Goal: Transaction & Acquisition: Purchase product/service

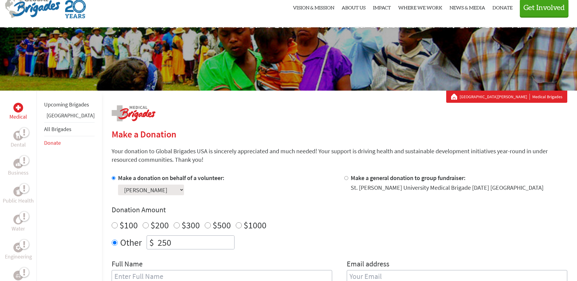
scroll to position [61, 0]
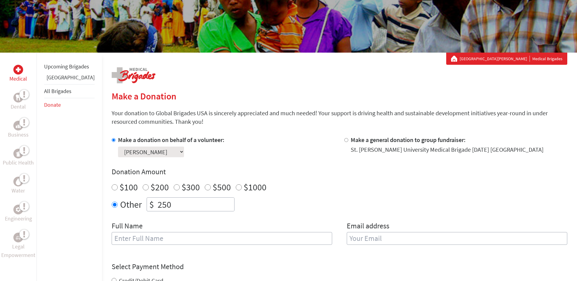
click at [158, 208] on input "250" at bounding box center [195, 204] width 78 height 13
type input "2"
type input "5"
click at [176, 243] on input "text" at bounding box center [222, 238] width 221 height 13
type input "[PERSON_NAME]"
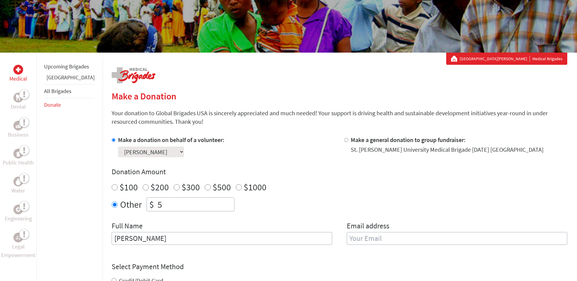
type input "[EMAIL_ADDRESS][DOMAIN_NAME]"
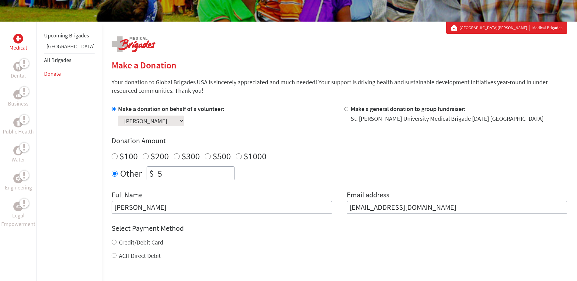
scroll to position [122, 0]
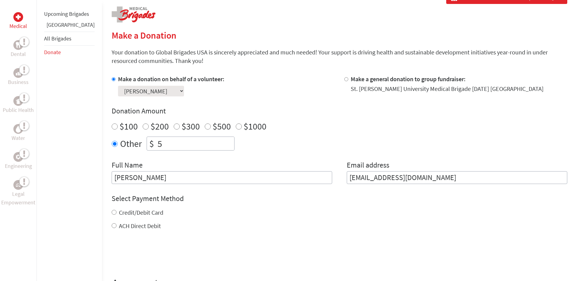
click at [137, 213] on label "Credit/Debit Card" at bounding box center [141, 213] width 44 height 8
click at [117, 213] on input "Credit/Debit Card" at bounding box center [114, 212] width 5 height 5
radio input "true"
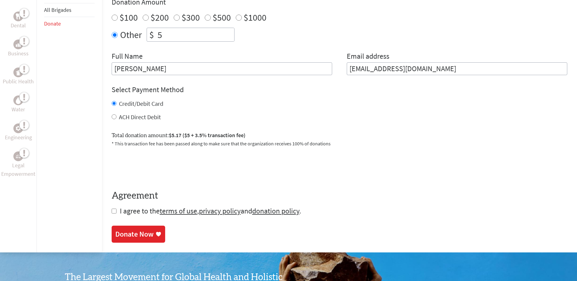
scroll to position [243, 0]
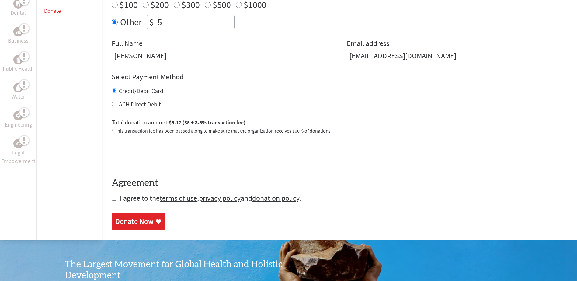
click at [120, 203] on span "I agree to the terms of use , privacy policy and donation policy ." at bounding box center [210, 198] width 181 height 9
click at [112, 200] on input "checkbox" at bounding box center [114, 198] width 5 height 5
checkbox input "true"
click at [125, 225] on div "Donate Now" at bounding box center [134, 222] width 38 height 10
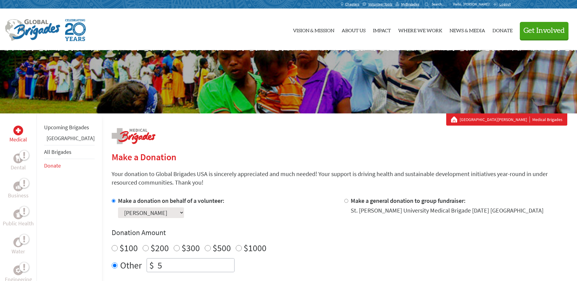
scroll to position [16, 0]
